Goal: Use online tool/utility

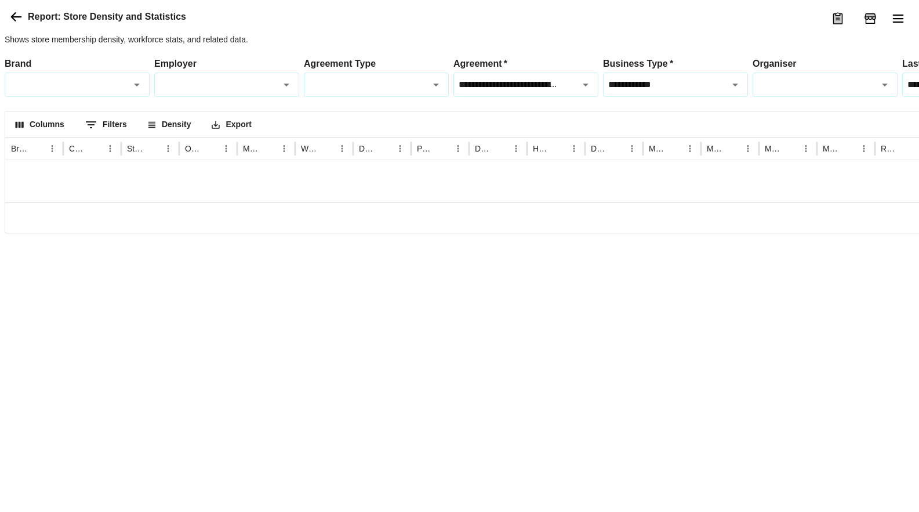
scroll to position [9, 0]
click at [734, 92] on icon "Open" at bounding box center [736, 85] width 14 height 14
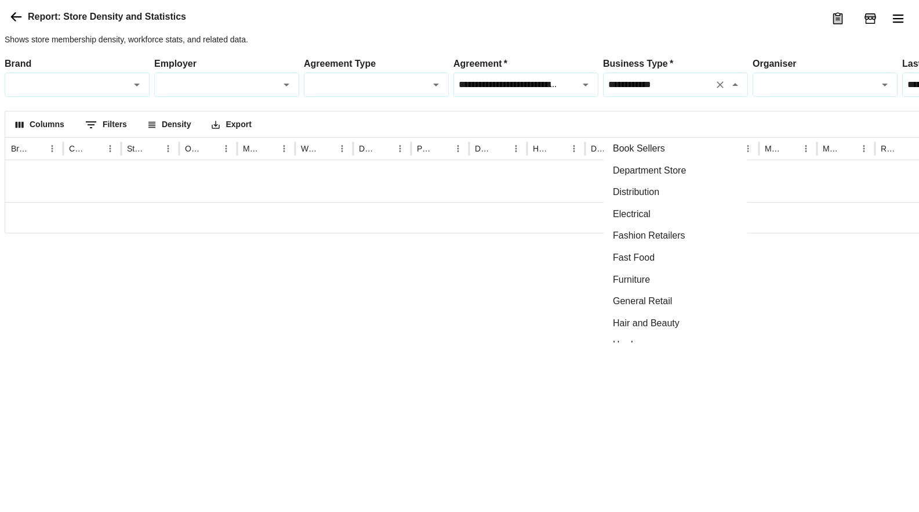
scroll to position [0, 0]
click at [666, 179] on li "Department Store" at bounding box center [676, 171] width 144 height 22
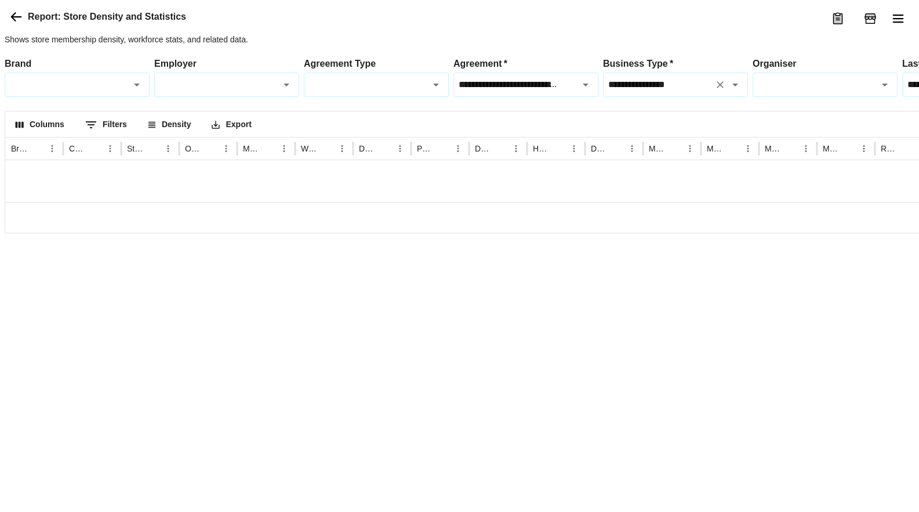
type input "**********"
drag, startPoint x: 872, startPoint y: 164, endPoint x: 792, endPoint y: 164, distance: 79.5
click at [792, 137] on div "Columns 0 Filters Density Export" at bounding box center [662, 124] width 1314 height 26
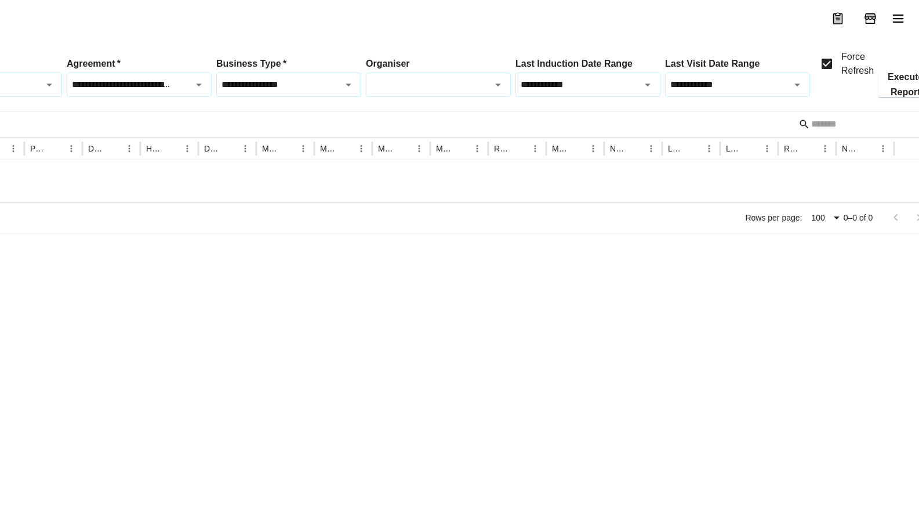
scroll to position [0, 398]
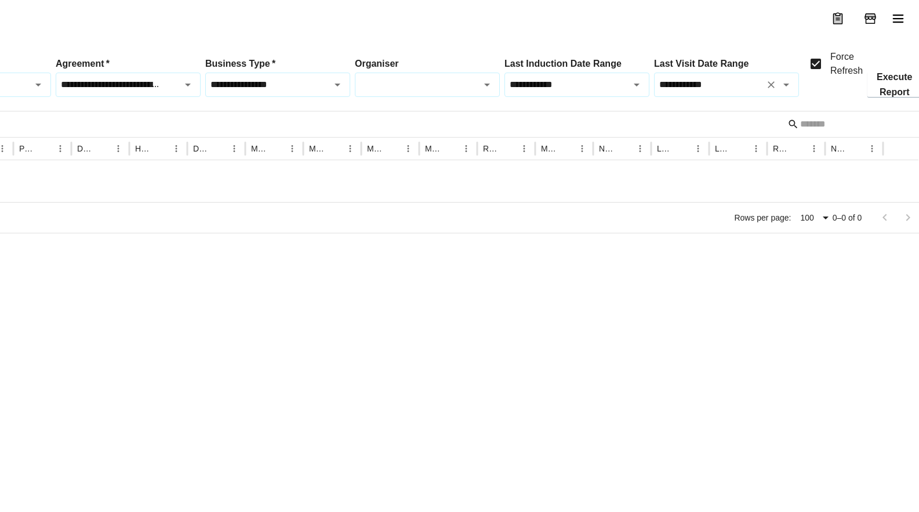
click at [786, 92] on icon "Open" at bounding box center [787, 85] width 14 height 14
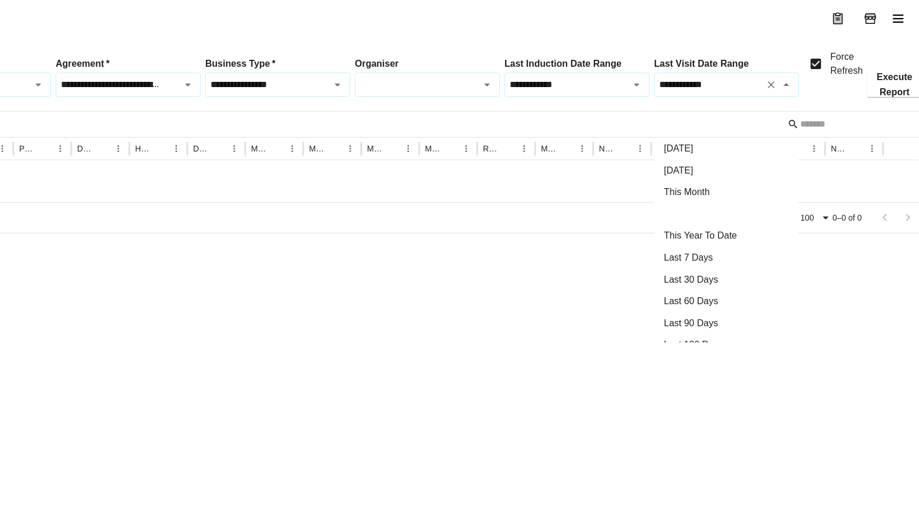
click at [709, 208] on li "This Year" at bounding box center [727, 214] width 144 height 22
type input "*********"
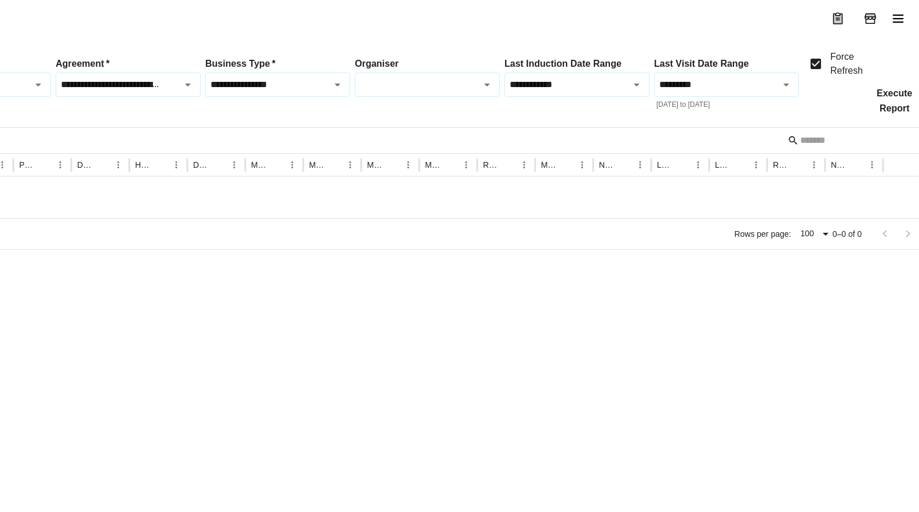
click at [895, 113] on button "Execute Report" at bounding box center [895, 101] width 54 height 24
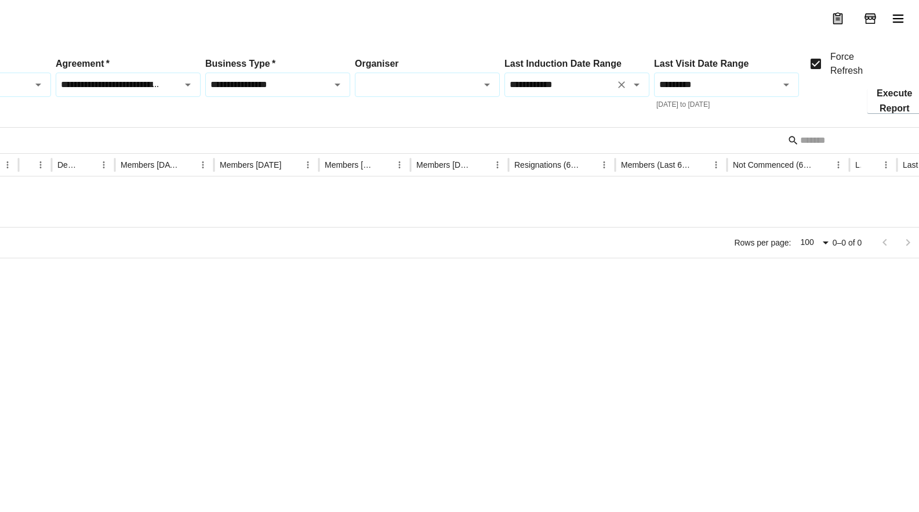
click at [620, 90] on icon "Clear" at bounding box center [622, 85] width 12 height 12
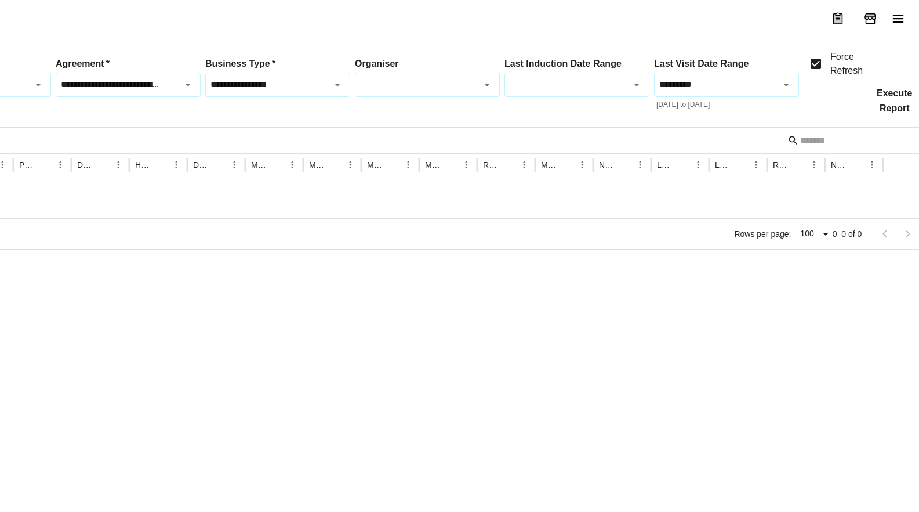
click at [907, 113] on button "Execute Report" at bounding box center [895, 101] width 54 height 24
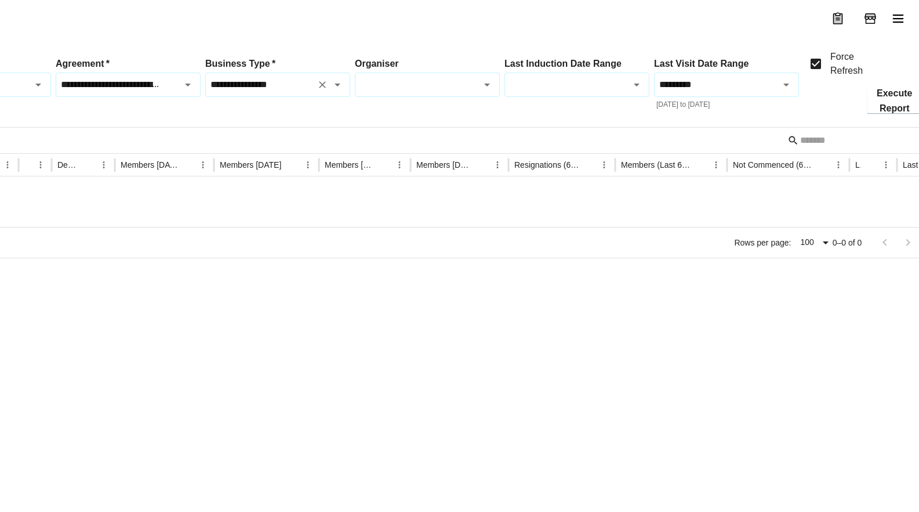
click at [342, 92] on icon "Open" at bounding box center [338, 85] width 14 height 14
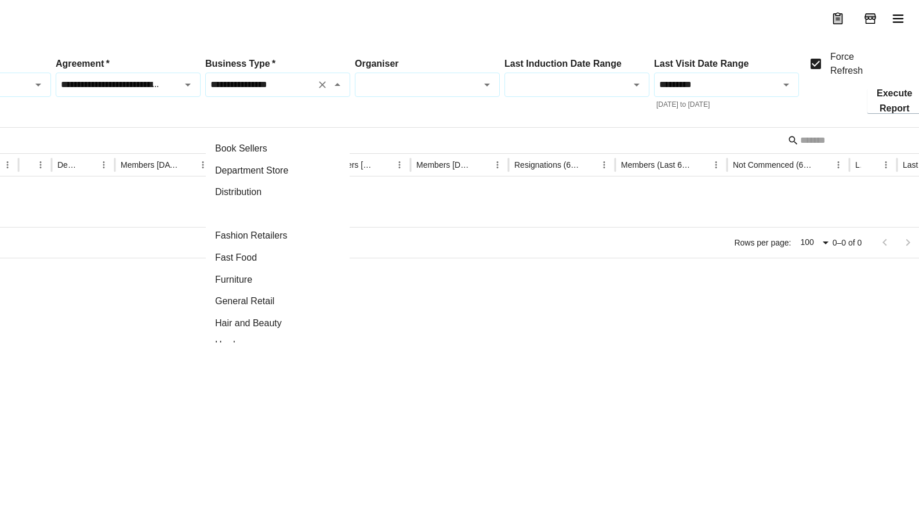
click at [281, 213] on li "Electrical" at bounding box center [278, 214] width 144 height 22
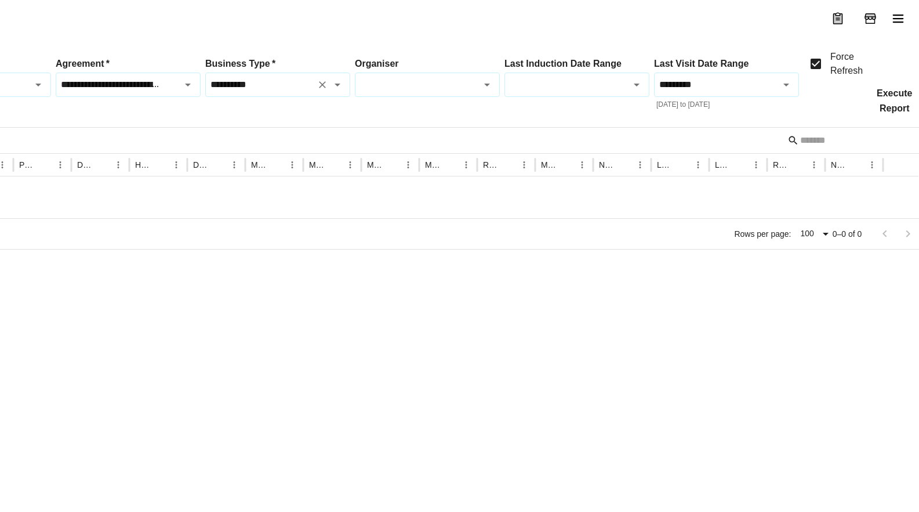
click at [893, 113] on button "Execute Report" at bounding box center [895, 101] width 54 height 24
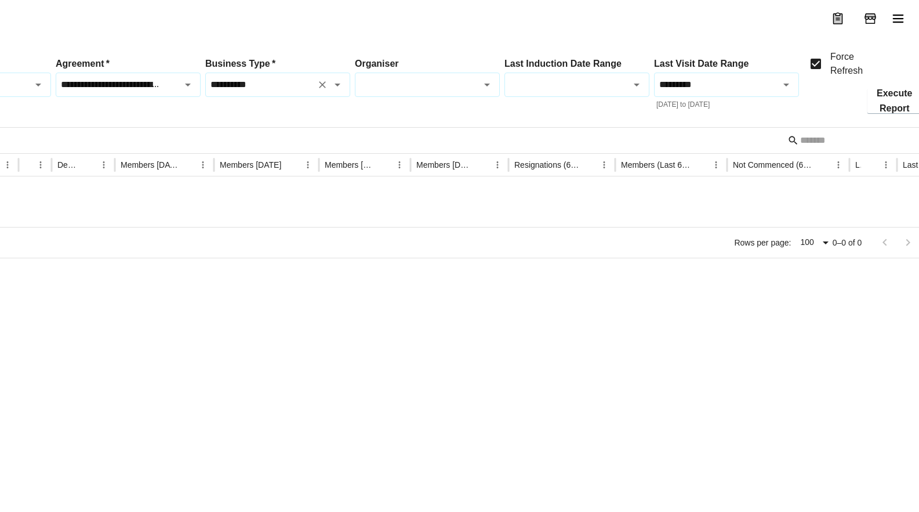
click at [341, 92] on icon "Open" at bounding box center [338, 85] width 14 height 14
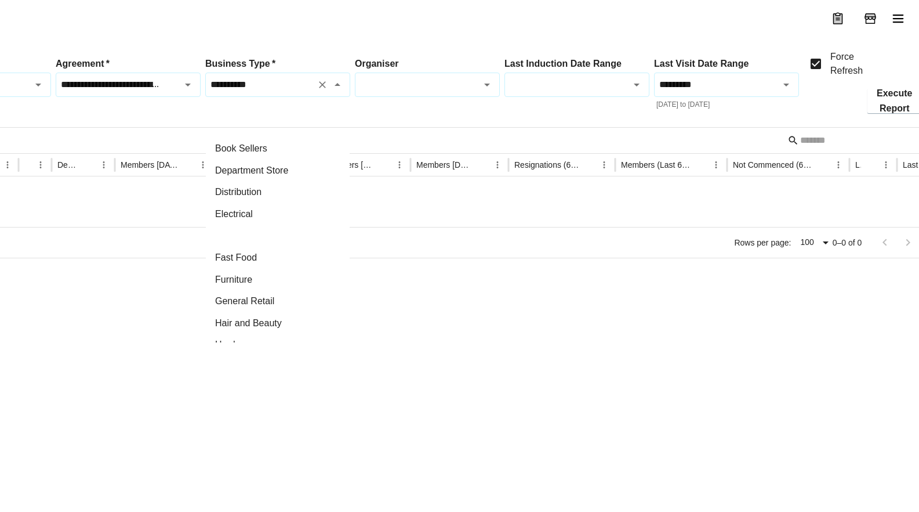
click at [274, 234] on li "Fashion Retailers" at bounding box center [278, 235] width 144 height 22
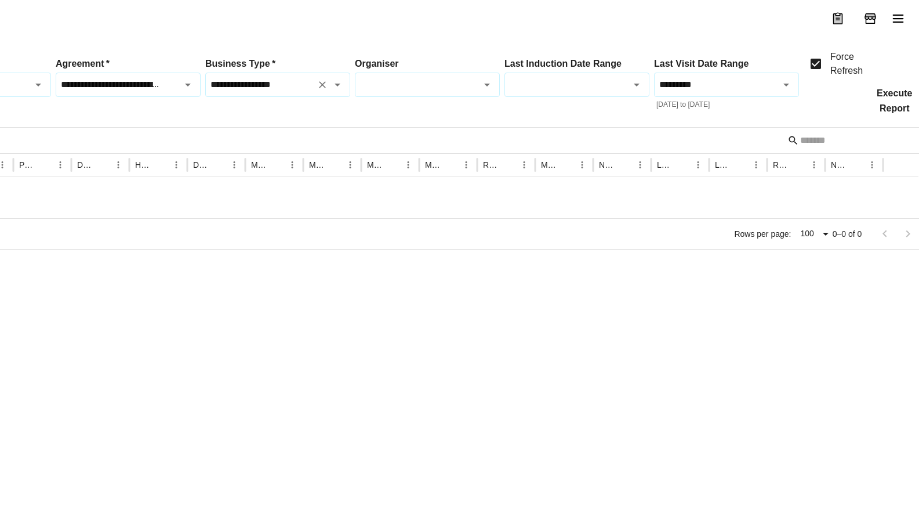
click at [897, 113] on button "Execute Report" at bounding box center [895, 101] width 54 height 24
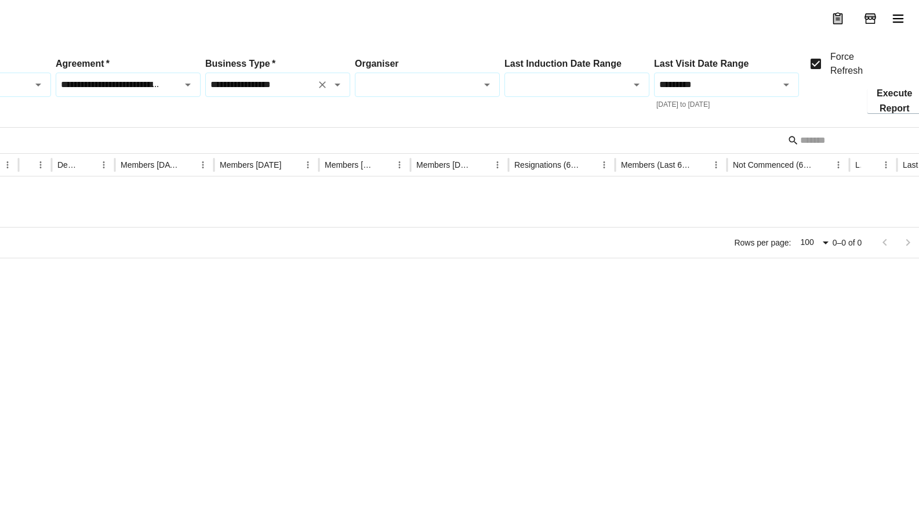
click at [330, 93] on button "Open" at bounding box center [337, 85] width 16 height 16
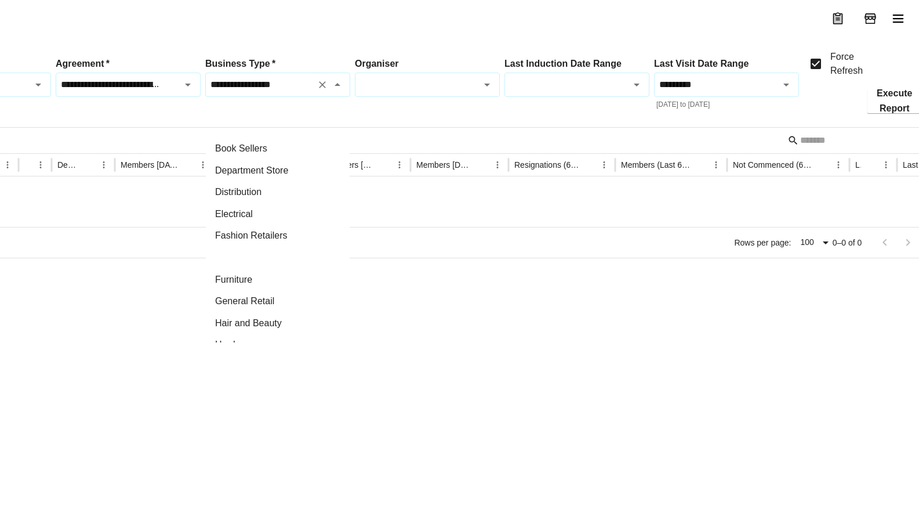
click at [244, 267] on li "Fast Food" at bounding box center [278, 258] width 144 height 22
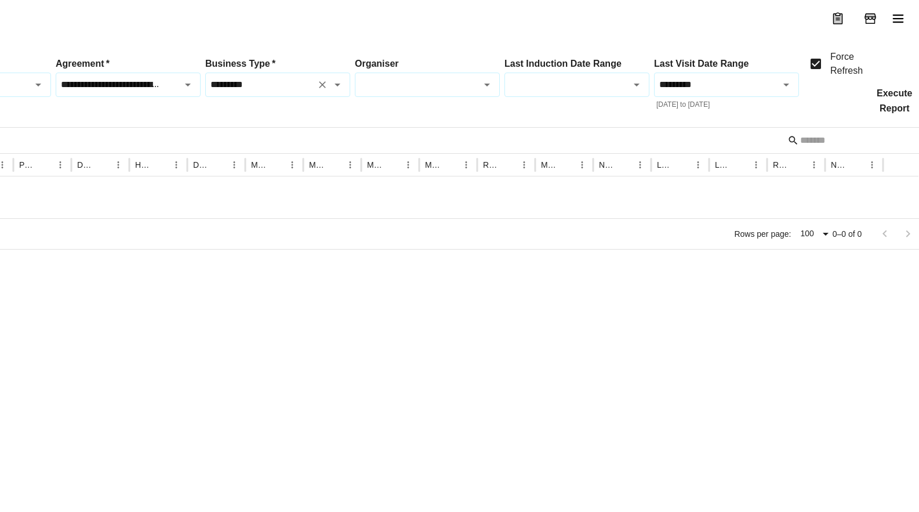
click at [894, 113] on button "Execute Report" at bounding box center [895, 101] width 54 height 24
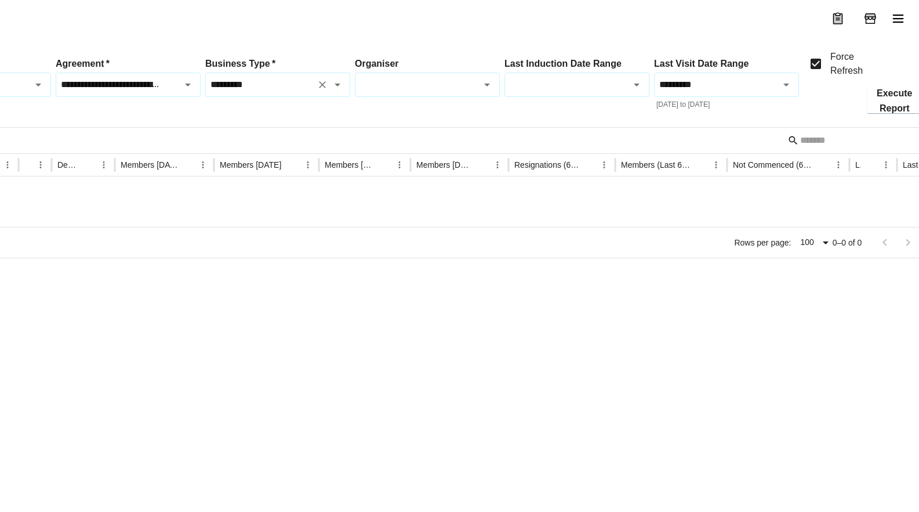
click at [340, 92] on icon "Open" at bounding box center [338, 85] width 14 height 14
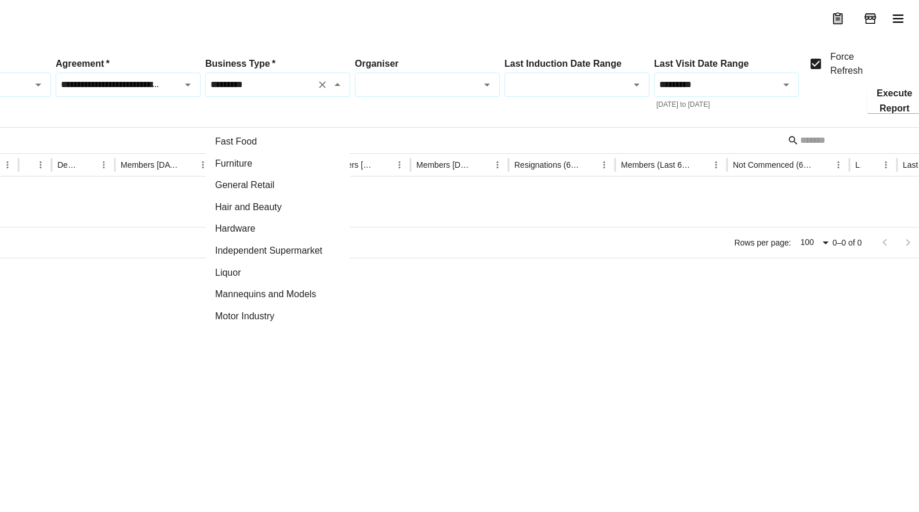
scroll to position [232, 0]
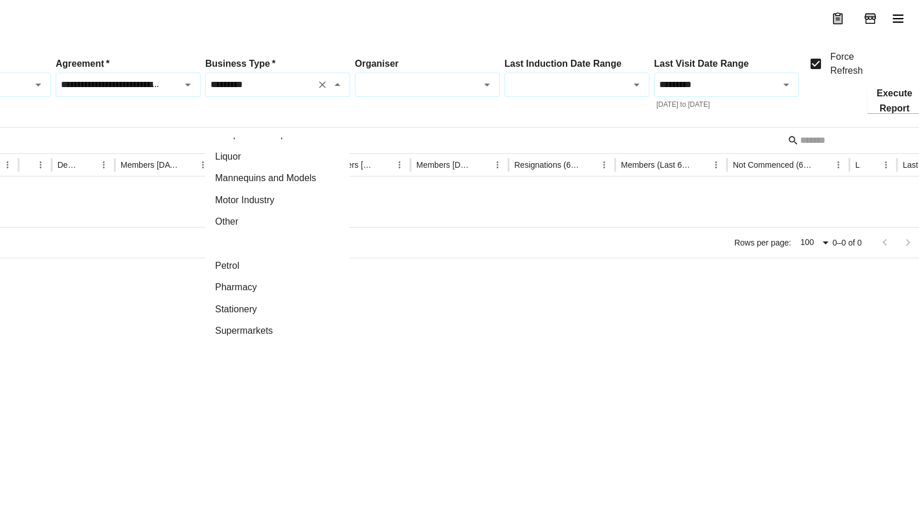
click at [292, 249] on li "Outdoor Specialists" at bounding box center [278, 244] width 144 height 22
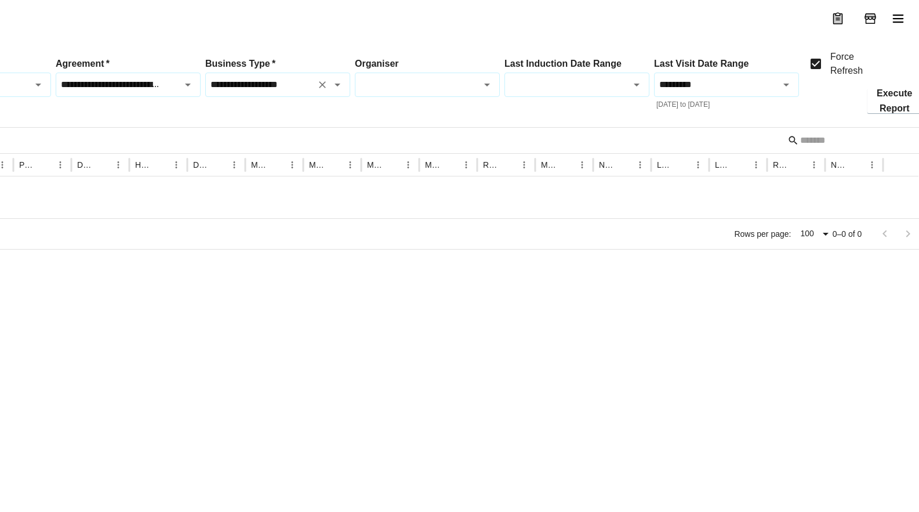
click at [905, 113] on button "Execute Report" at bounding box center [895, 101] width 54 height 24
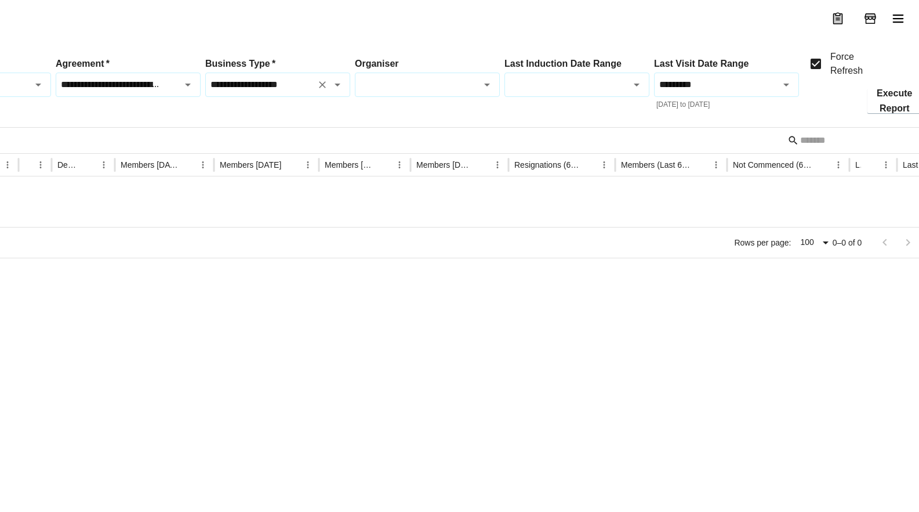
click at [342, 92] on icon "Open" at bounding box center [338, 85] width 14 height 14
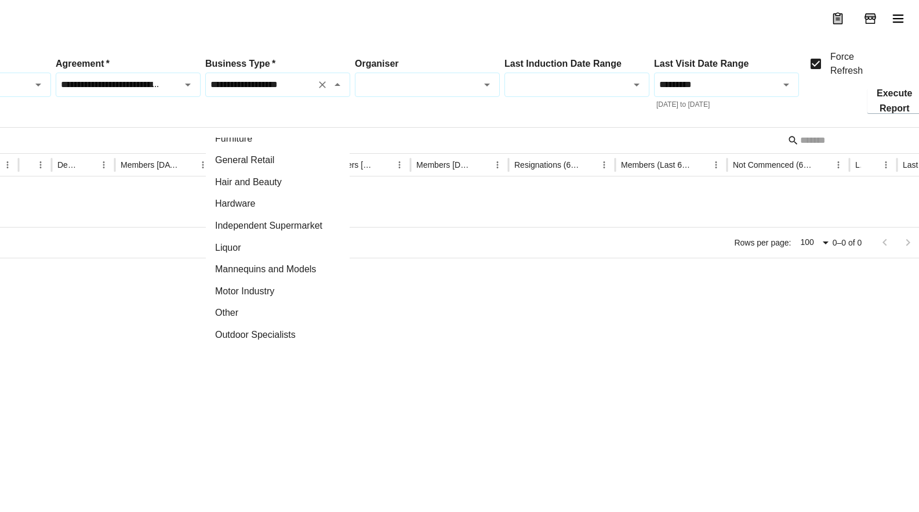
scroll to position [249, 0]
click at [274, 249] on li "Petrol" at bounding box center [278, 248] width 144 height 22
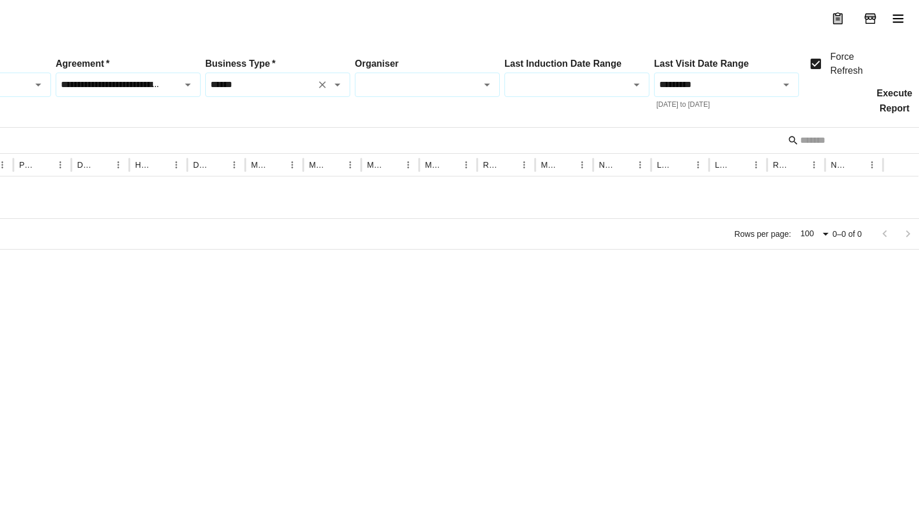
click at [907, 113] on button "Execute Report" at bounding box center [895, 101] width 54 height 24
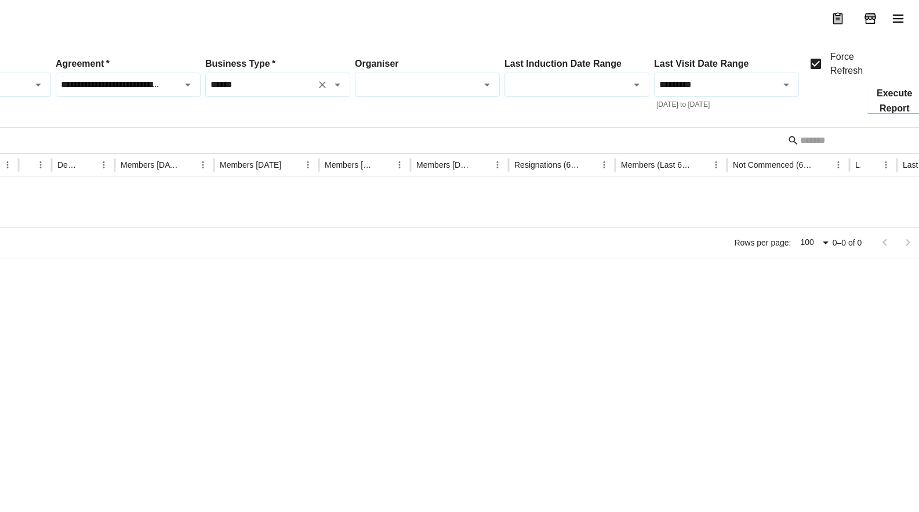
click at [337, 92] on icon "Open" at bounding box center [338, 85] width 14 height 14
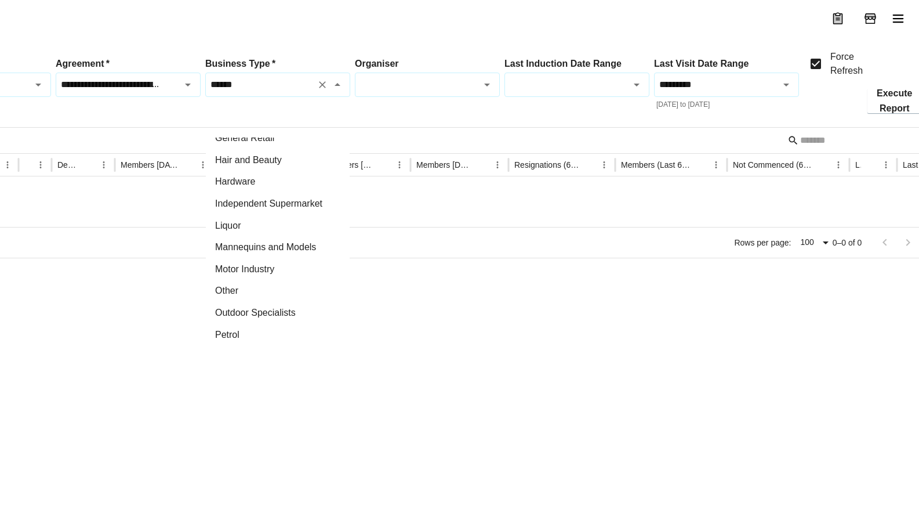
scroll to position [9, 398]
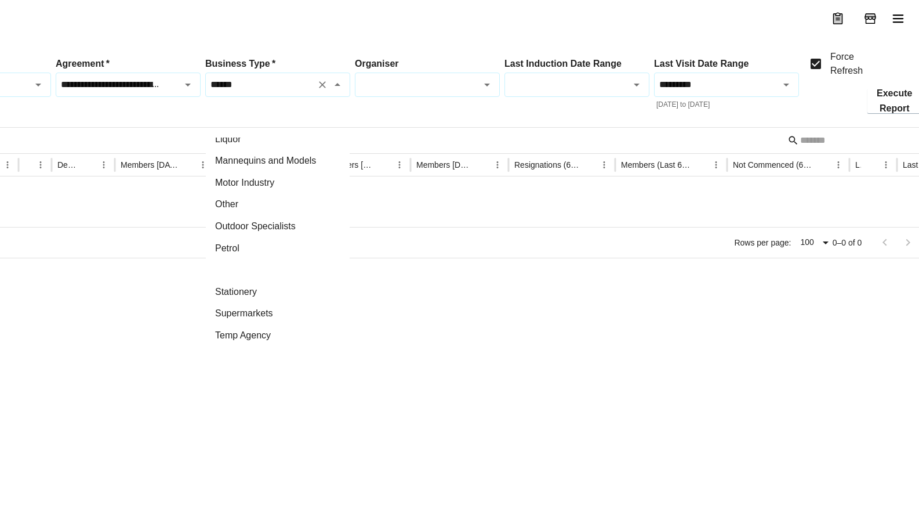
click at [281, 261] on li "Pharmacy" at bounding box center [278, 270] width 144 height 22
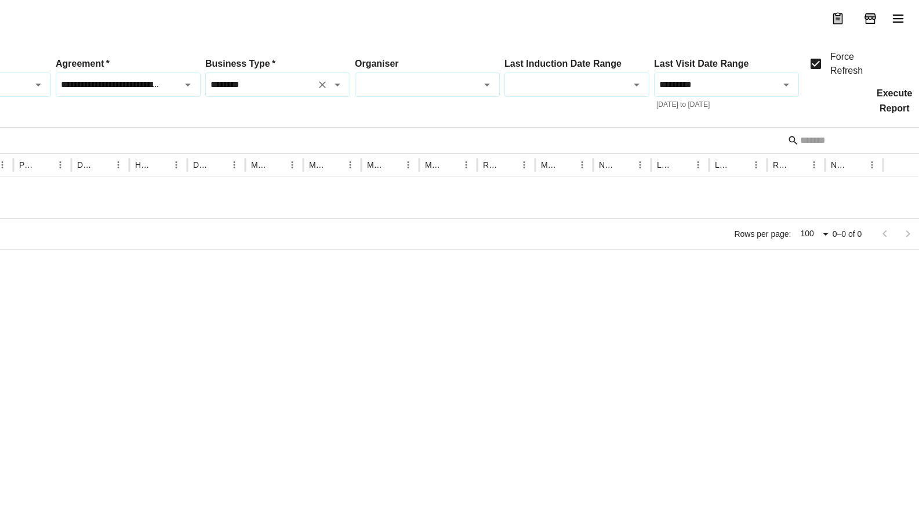
click at [888, 113] on button "Execute Report" at bounding box center [895, 101] width 54 height 24
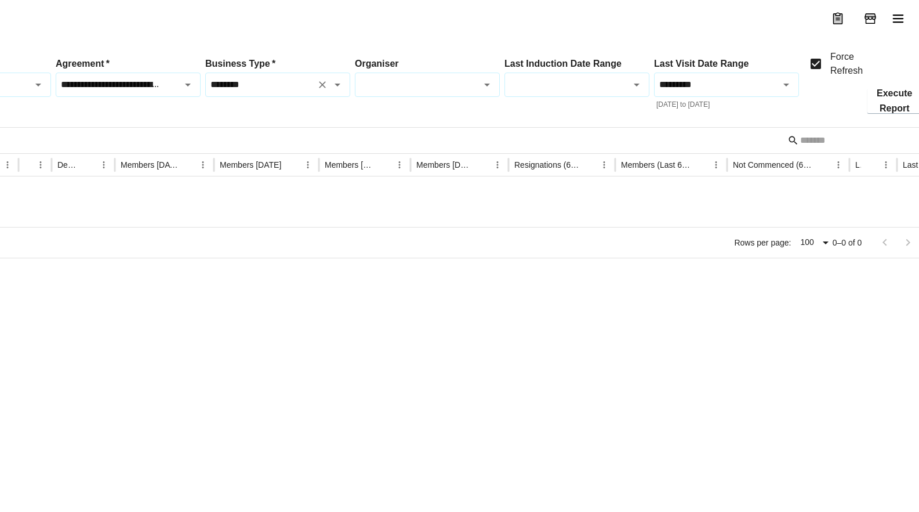
click at [339, 92] on icon "Open" at bounding box center [338, 85] width 14 height 14
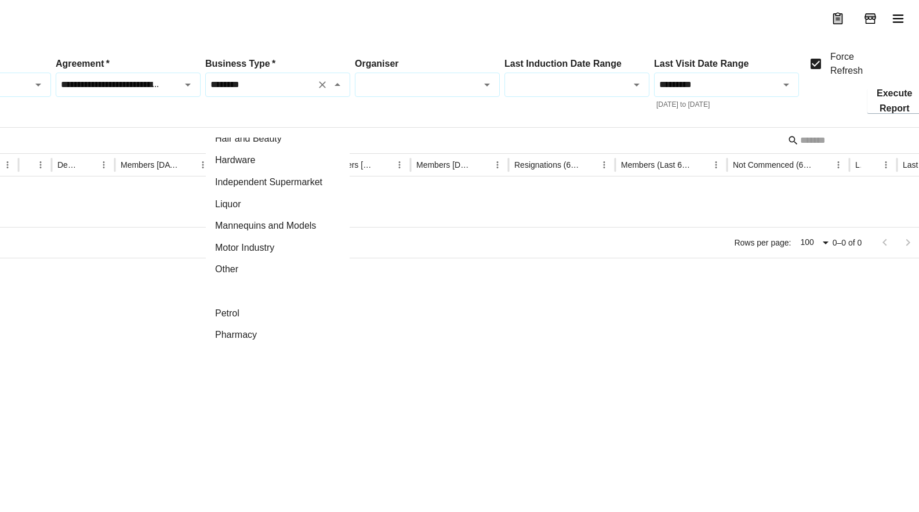
scroll to position [249, 0]
click at [275, 302] on li "Supermarkets" at bounding box center [278, 313] width 144 height 22
type input "**********"
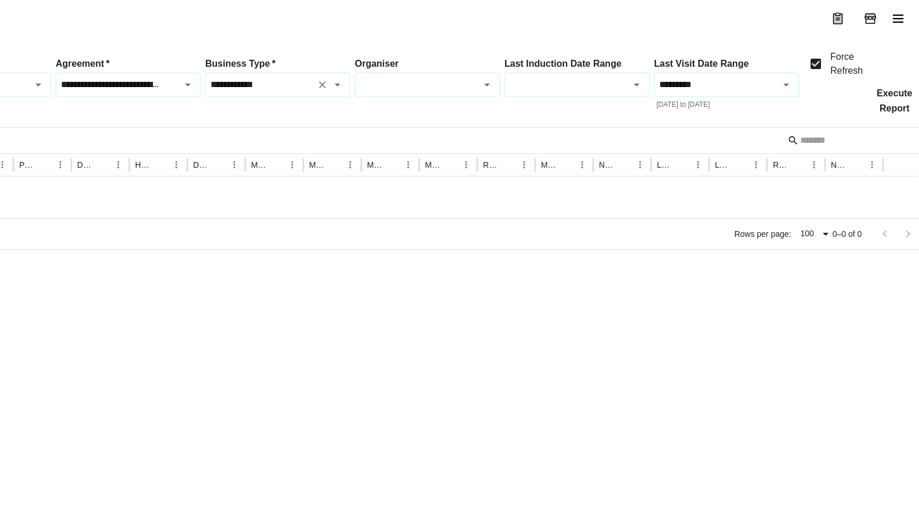
click at [894, 113] on button "Execute Report" at bounding box center [895, 101] width 54 height 24
